Goal: Task Accomplishment & Management: Use online tool/utility

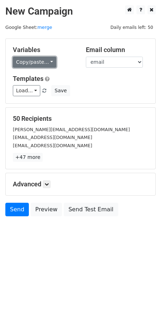
click at [46, 63] on link "Copy/paste..." at bounding box center [35, 62] width 44 height 11
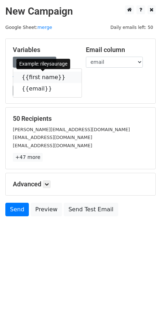
click at [41, 78] on link "{{first name}}" at bounding box center [47, 77] width 68 height 11
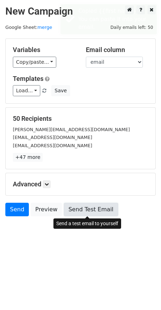
click at [95, 213] on link "Send Test Email" at bounding box center [91, 210] width 54 height 14
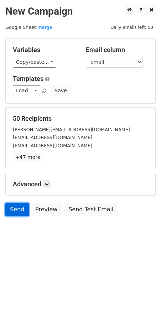
click at [12, 208] on link "Send" at bounding box center [17, 210] width 24 height 14
click at [22, 212] on link "Send" at bounding box center [17, 210] width 24 height 14
click at [21, 211] on link "Send" at bounding box center [17, 210] width 24 height 14
click at [19, 207] on link "Send" at bounding box center [17, 210] width 24 height 14
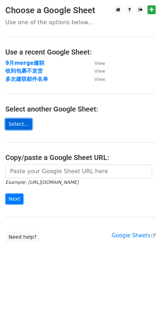
click at [22, 124] on link "Select..." at bounding box center [18, 124] width 27 height 11
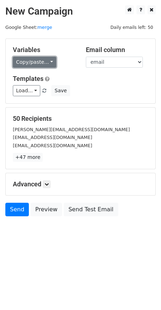
click at [38, 61] on link "Copy/paste..." at bounding box center [35, 62] width 44 height 11
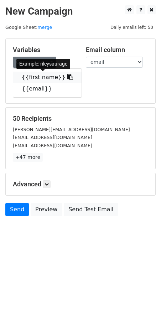
click at [37, 74] on link "{{first name}}" at bounding box center [47, 77] width 68 height 11
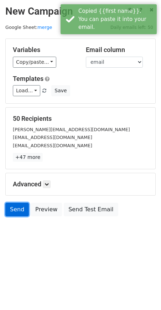
click at [13, 211] on link "Send" at bounding box center [17, 210] width 24 height 14
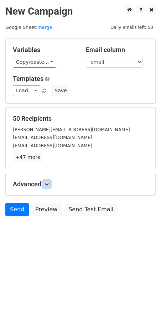
click at [49, 184] on icon at bounding box center [47, 184] width 4 height 4
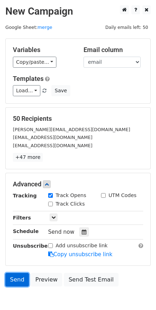
click at [16, 281] on link "Send" at bounding box center [17, 280] width 24 height 14
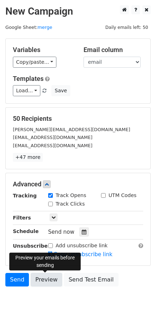
click at [48, 280] on link "Preview" at bounding box center [46, 280] width 31 height 14
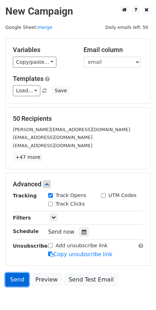
click at [14, 279] on link "Send" at bounding box center [17, 280] width 24 height 14
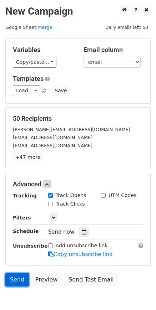
click at [14, 279] on link "Send" at bounding box center [17, 280] width 24 height 14
click at [15, 284] on link "Send" at bounding box center [17, 280] width 24 height 14
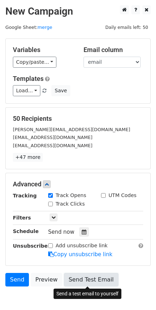
click at [90, 281] on link "Send Test Email" at bounding box center [91, 280] width 54 height 14
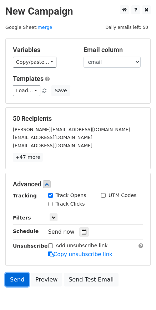
click at [19, 275] on link "Send" at bounding box center [17, 280] width 24 height 14
click at [18, 282] on link "Send" at bounding box center [17, 280] width 24 height 14
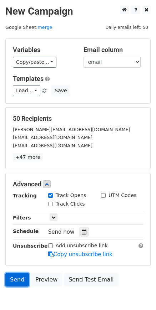
click at [18, 282] on link "Send" at bounding box center [17, 280] width 24 height 14
click at [12, 279] on link "Send" at bounding box center [17, 280] width 24 height 14
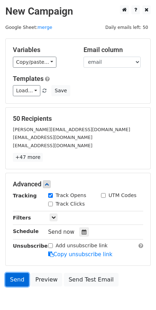
click at [20, 276] on link "Send" at bounding box center [17, 280] width 24 height 14
click at [10, 279] on link "Send" at bounding box center [17, 280] width 24 height 14
click at [18, 280] on link "Send" at bounding box center [17, 280] width 24 height 14
click at [21, 279] on link "Send" at bounding box center [17, 280] width 24 height 14
click at [19, 278] on link "Send" at bounding box center [17, 280] width 24 height 14
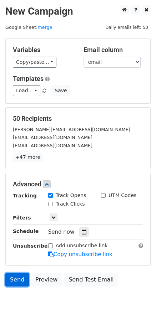
click at [11, 280] on link "Send" at bounding box center [17, 280] width 24 height 14
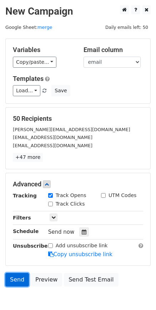
click at [11, 280] on link "Send" at bounding box center [17, 280] width 24 height 14
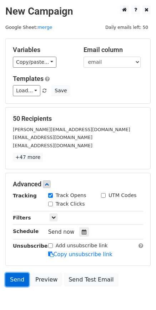
click at [11, 280] on link "Send" at bounding box center [17, 280] width 24 height 14
click at [18, 277] on link "Send" at bounding box center [17, 280] width 24 height 14
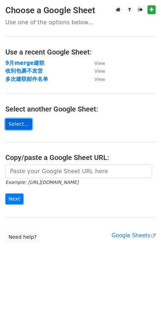
click at [24, 122] on link "Select..." at bounding box center [18, 124] width 27 height 11
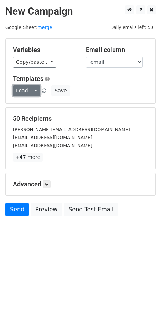
click at [23, 90] on link "Load..." at bounding box center [26, 90] width 27 height 11
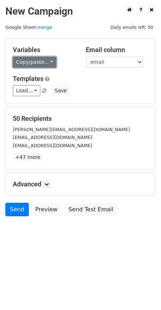
click at [43, 63] on link "Copy/paste..." at bounding box center [35, 62] width 44 height 11
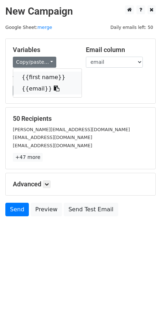
click at [37, 76] on link "{{first name}}" at bounding box center [47, 77] width 68 height 11
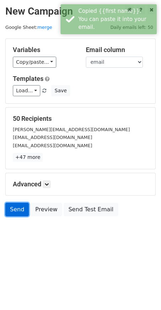
click at [15, 207] on link "Send" at bounding box center [17, 210] width 24 height 14
